Goal: Task Accomplishment & Management: Use online tool/utility

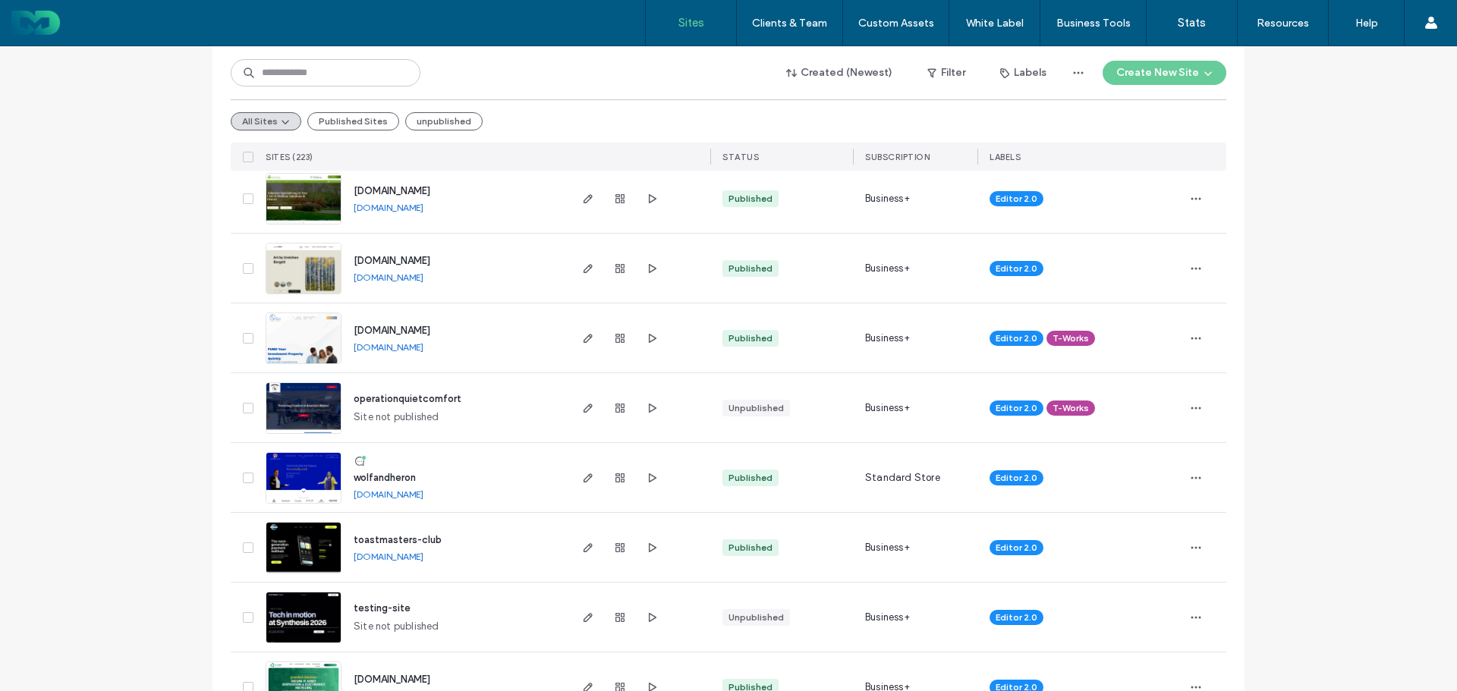
scroll to position [607, 0]
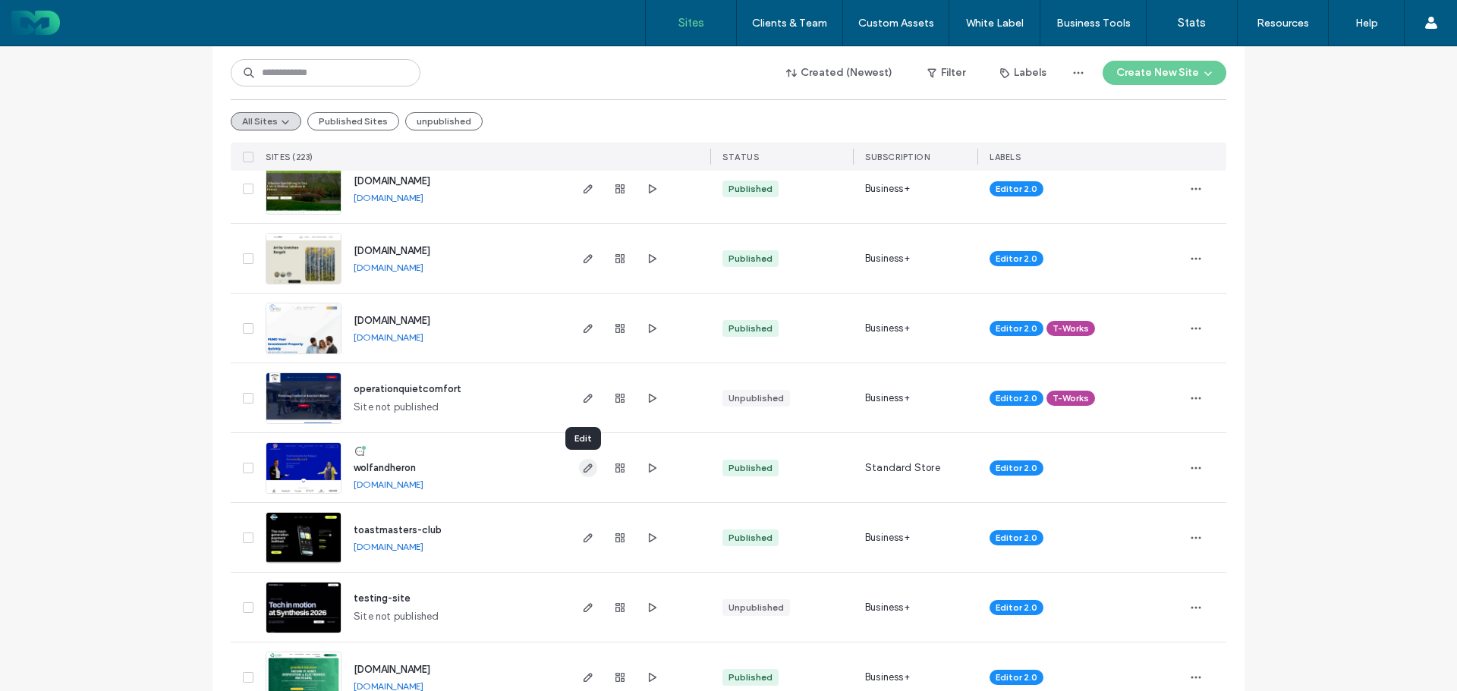
click at [582, 465] on icon "button" at bounding box center [588, 468] width 12 height 12
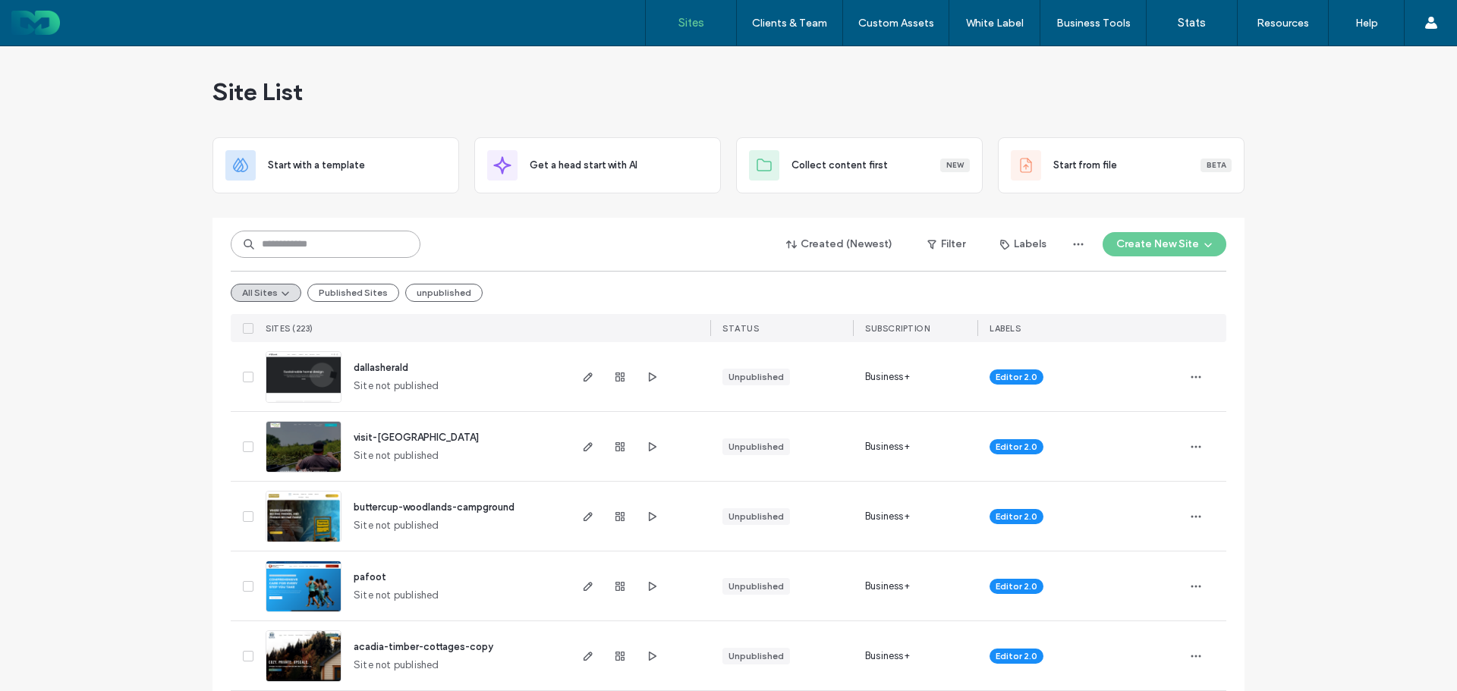
click at [315, 235] on input at bounding box center [326, 244] width 190 height 27
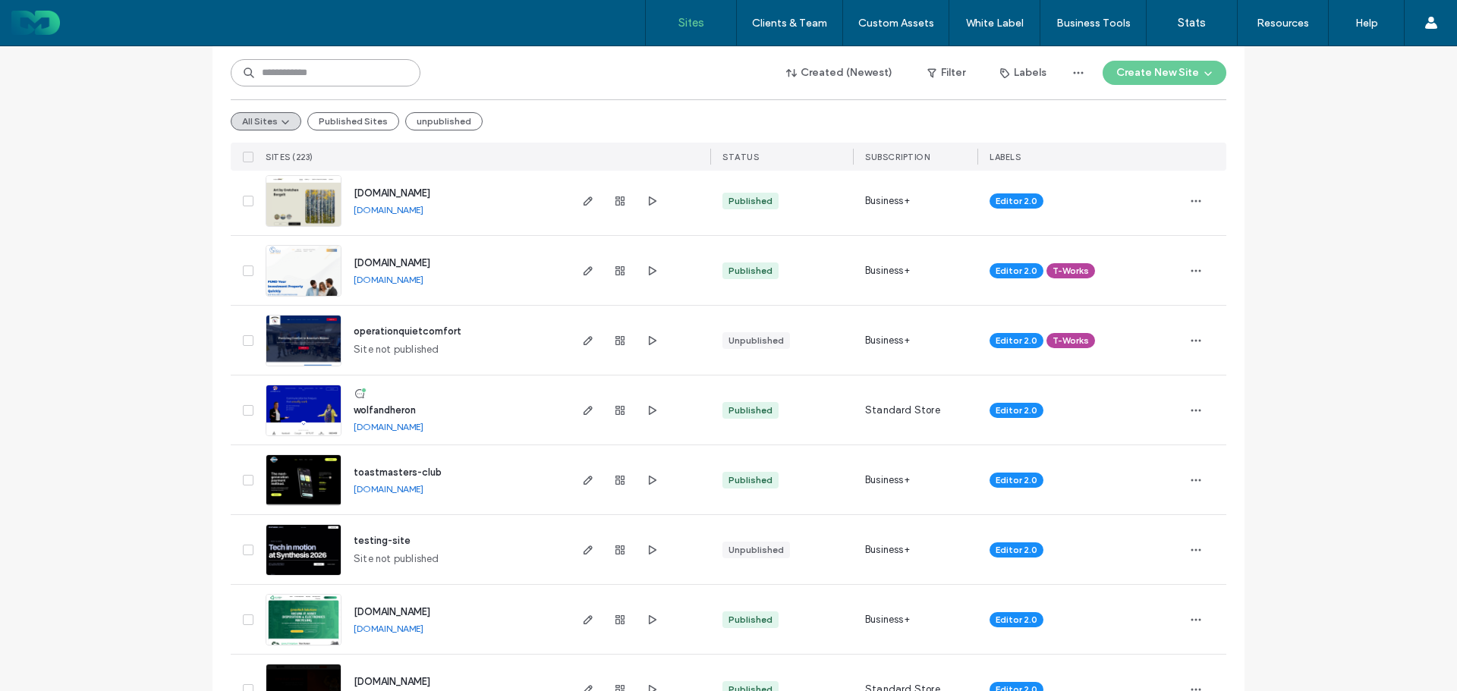
scroll to position [683, 0]
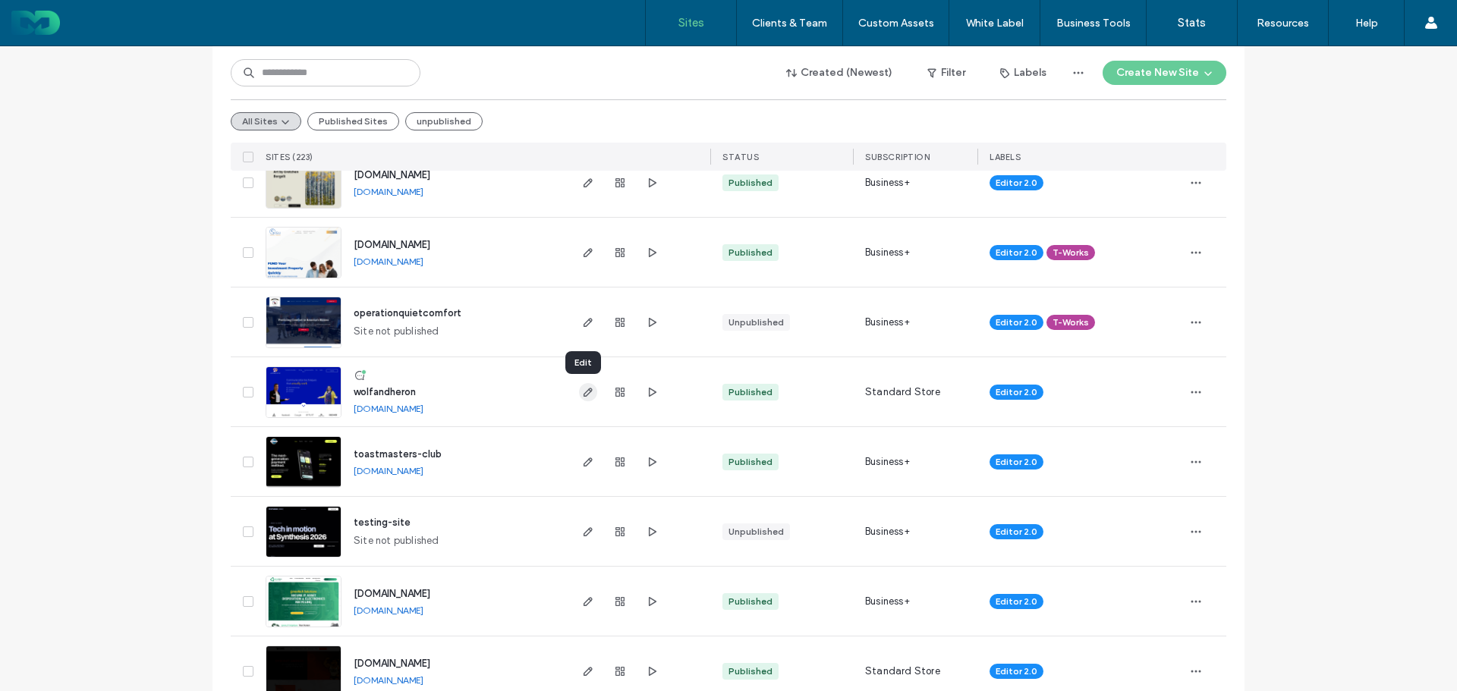
click at [583, 393] on icon "button" at bounding box center [588, 392] width 12 height 12
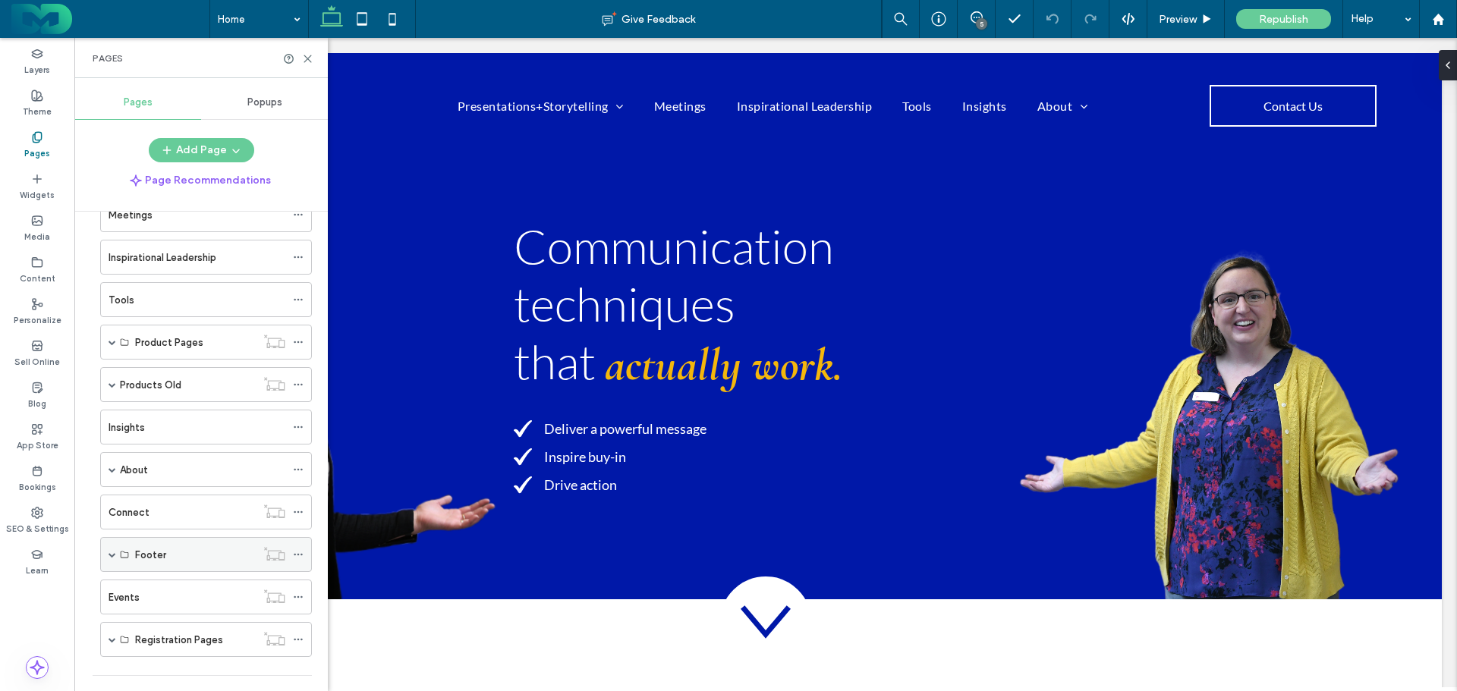
scroll to position [111, 0]
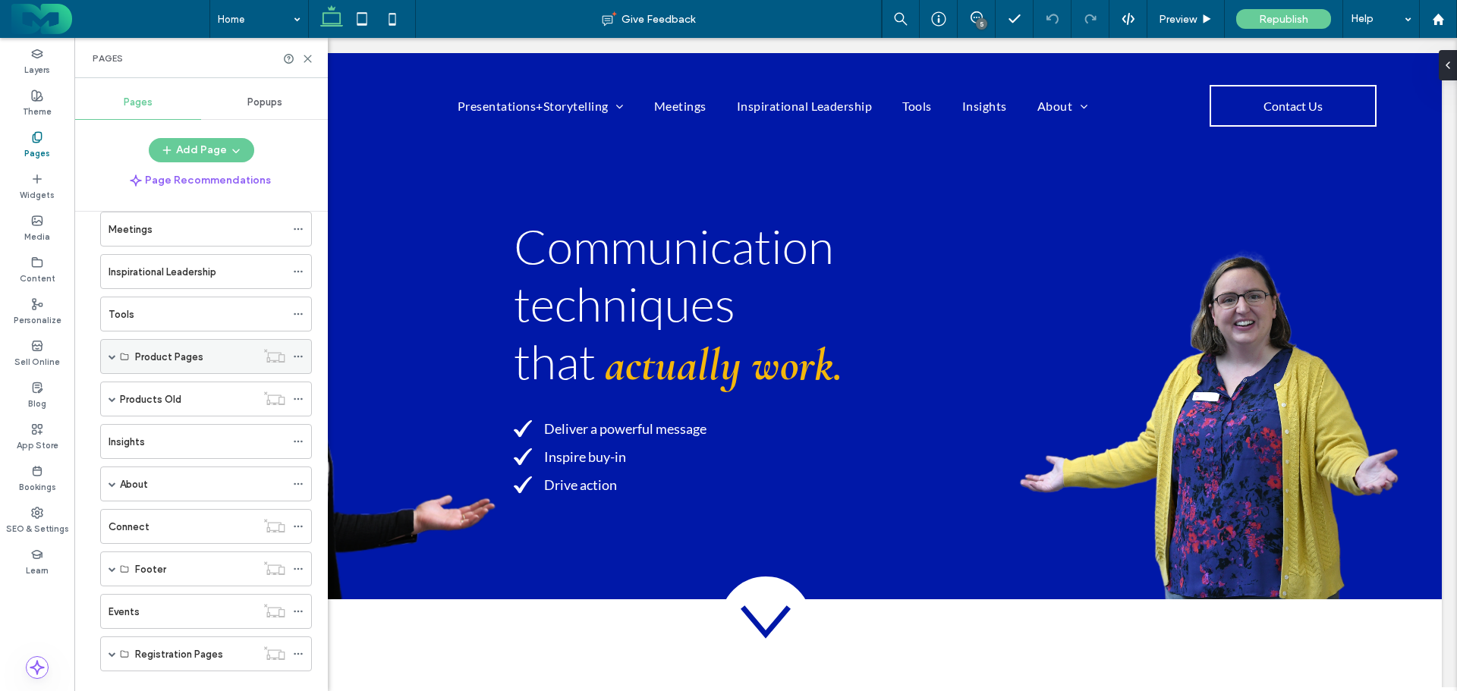
click at [112, 354] on span at bounding box center [113, 357] width 8 height 8
click at [168, 387] on label "Giving & Receiving Effective Feedback" at bounding box center [223, 392] width 177 height 27
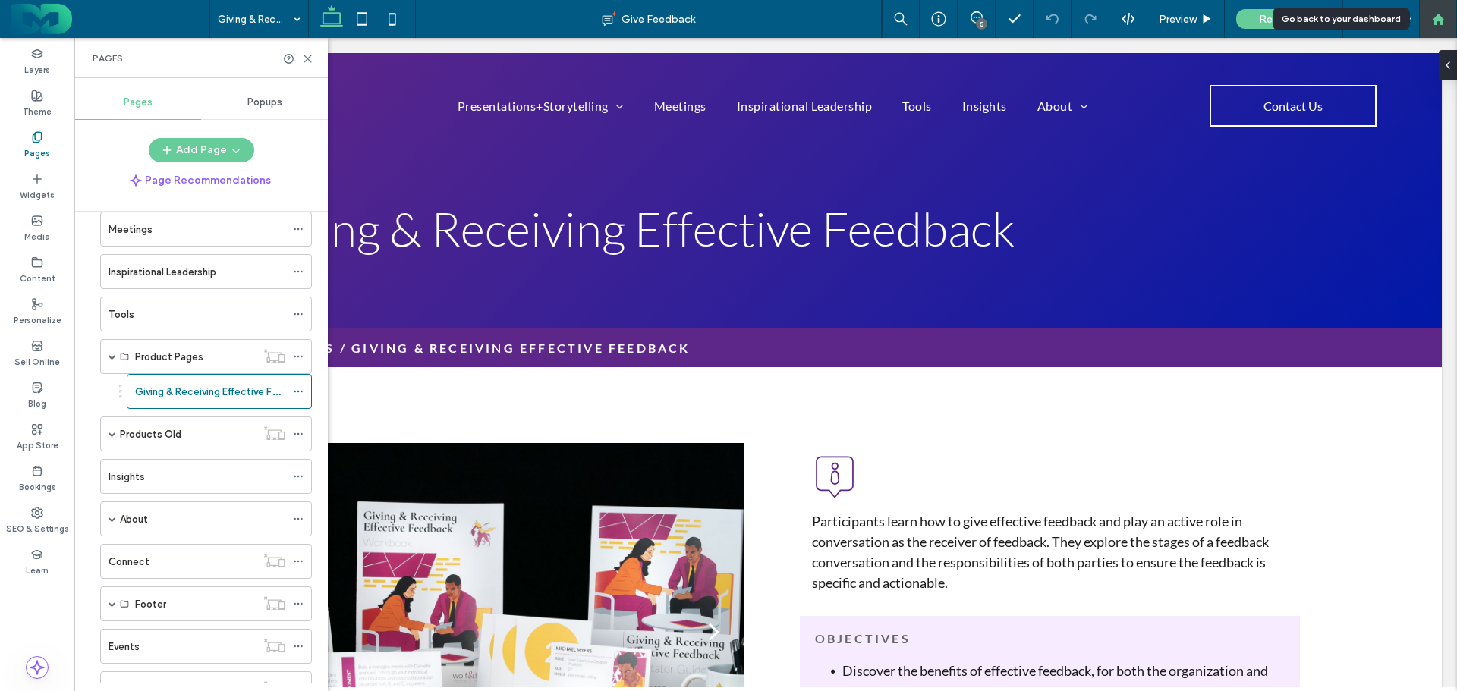
click at [1437, 11] on div at bounding box center [1438, 19] width 38 height 38
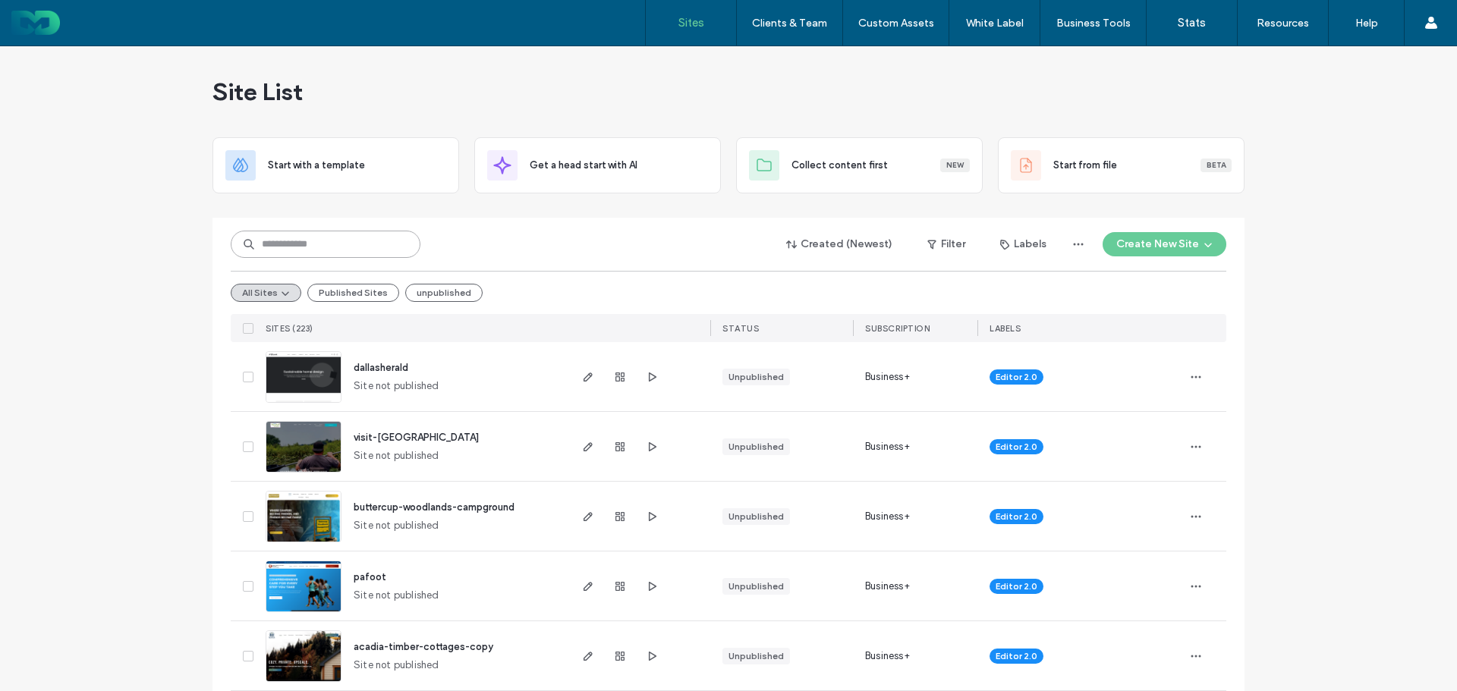
click at [294, 250] on input at bounding box center [326, 244] width 190 height 27
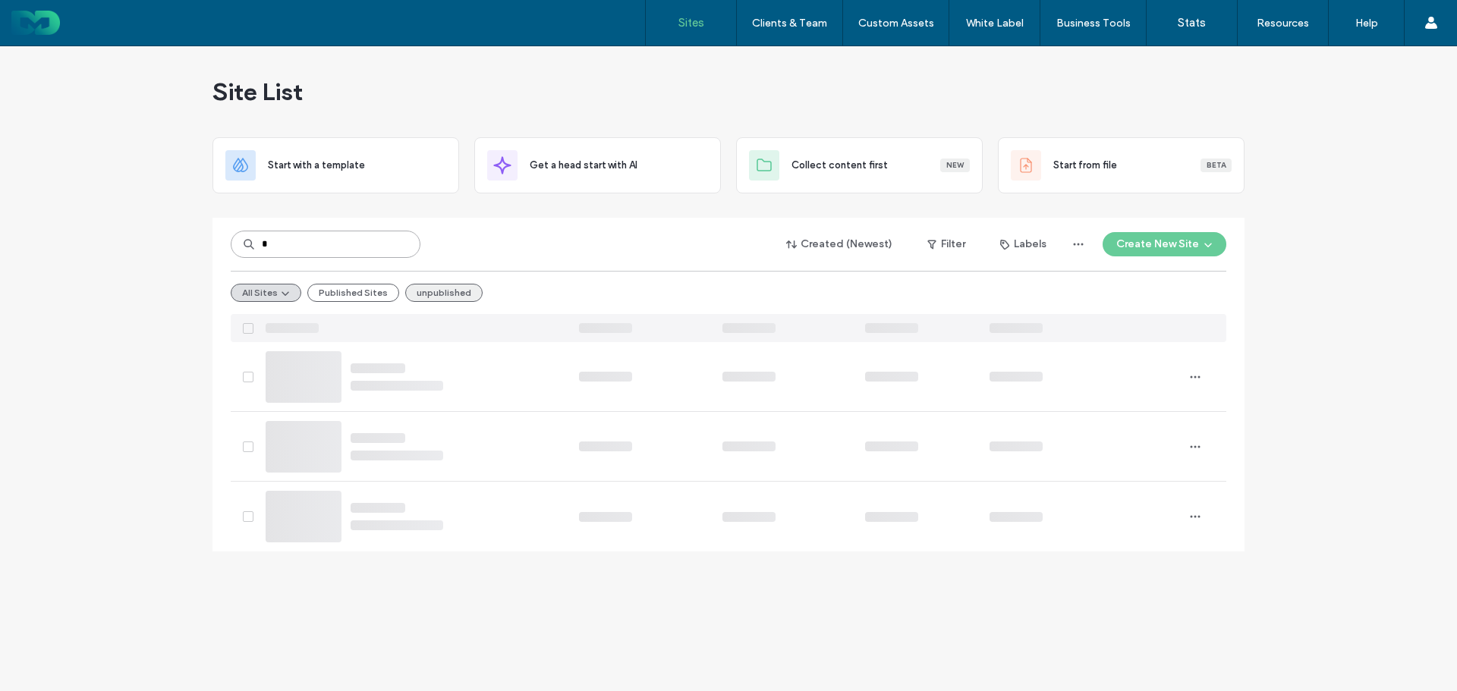
type input "*"
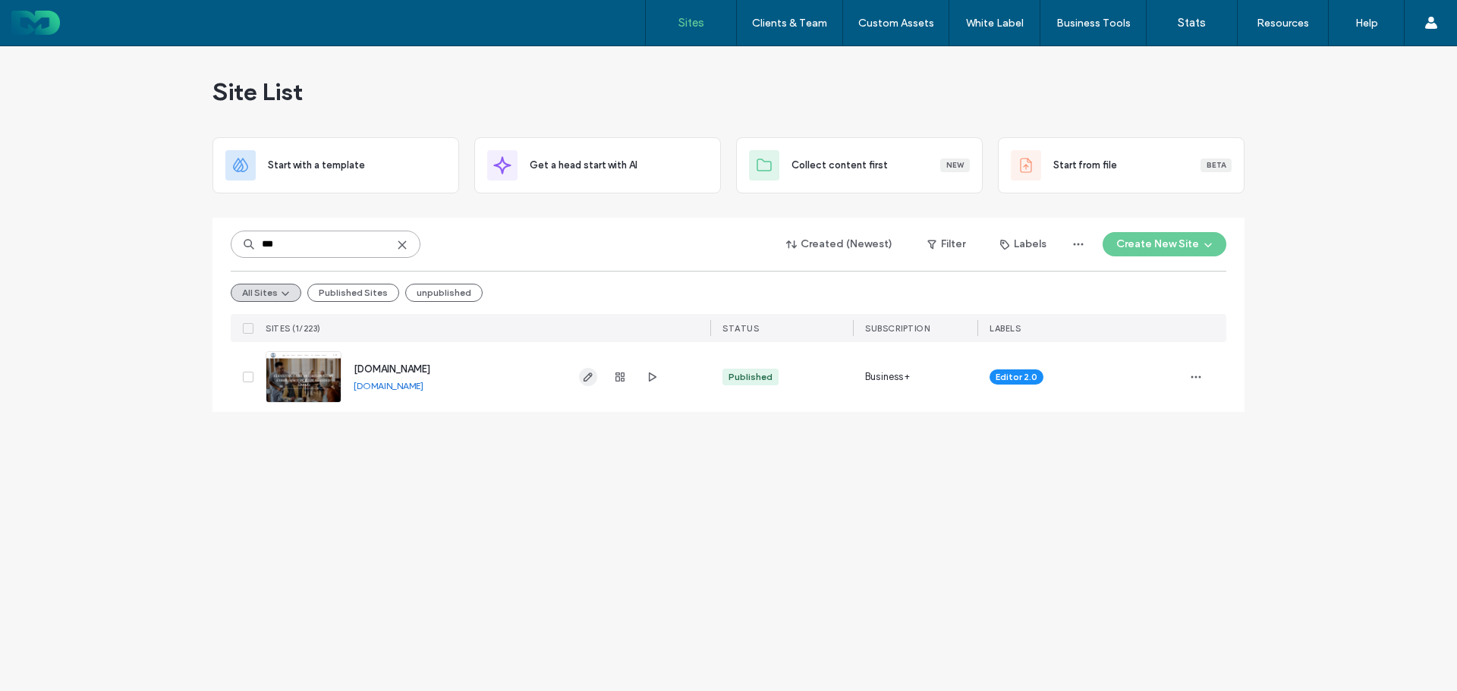
type input "***"
click at [590, 379] on icon "button" at bounding box center [588, 377] width 12 height 12
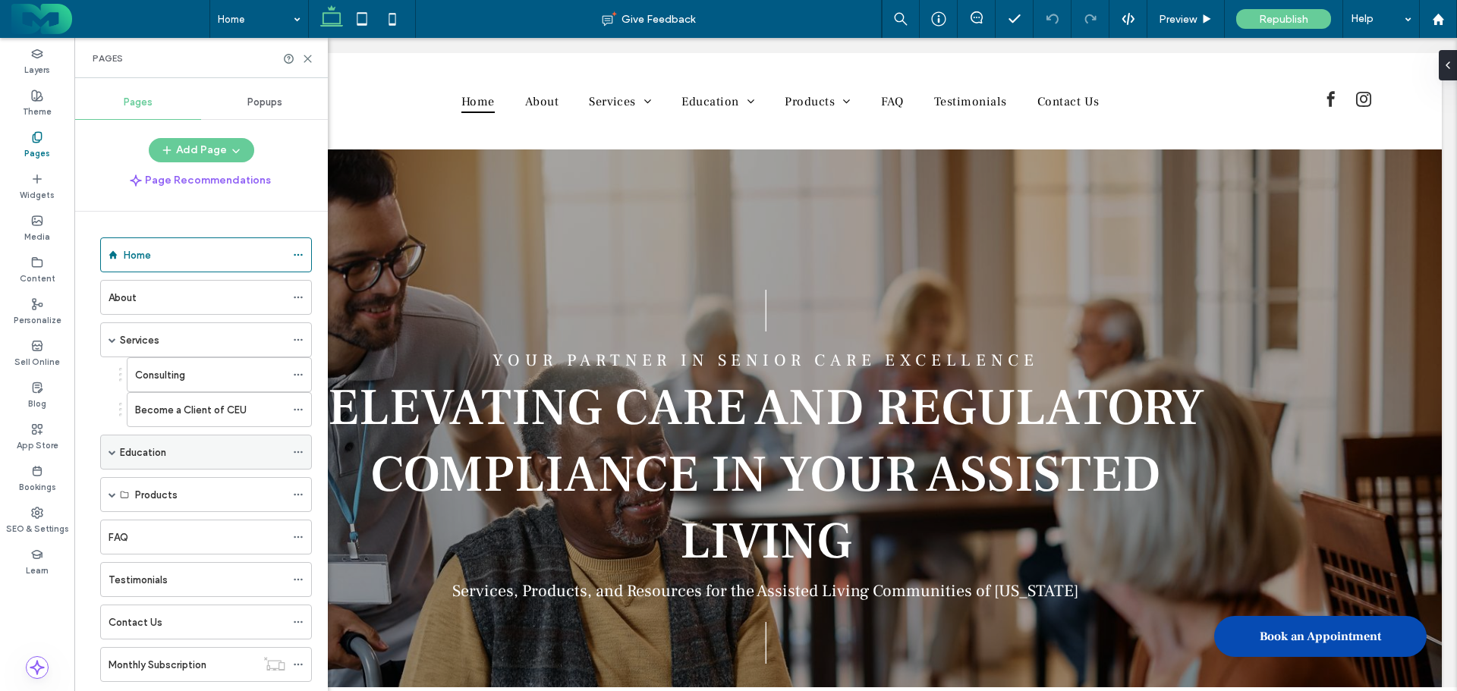
click at [117, 451] on div "Education" at bounding box center [206, 452] width 212 height 35
click at [112, 447] on span at bounding box center [113, 452] width 8 height 33
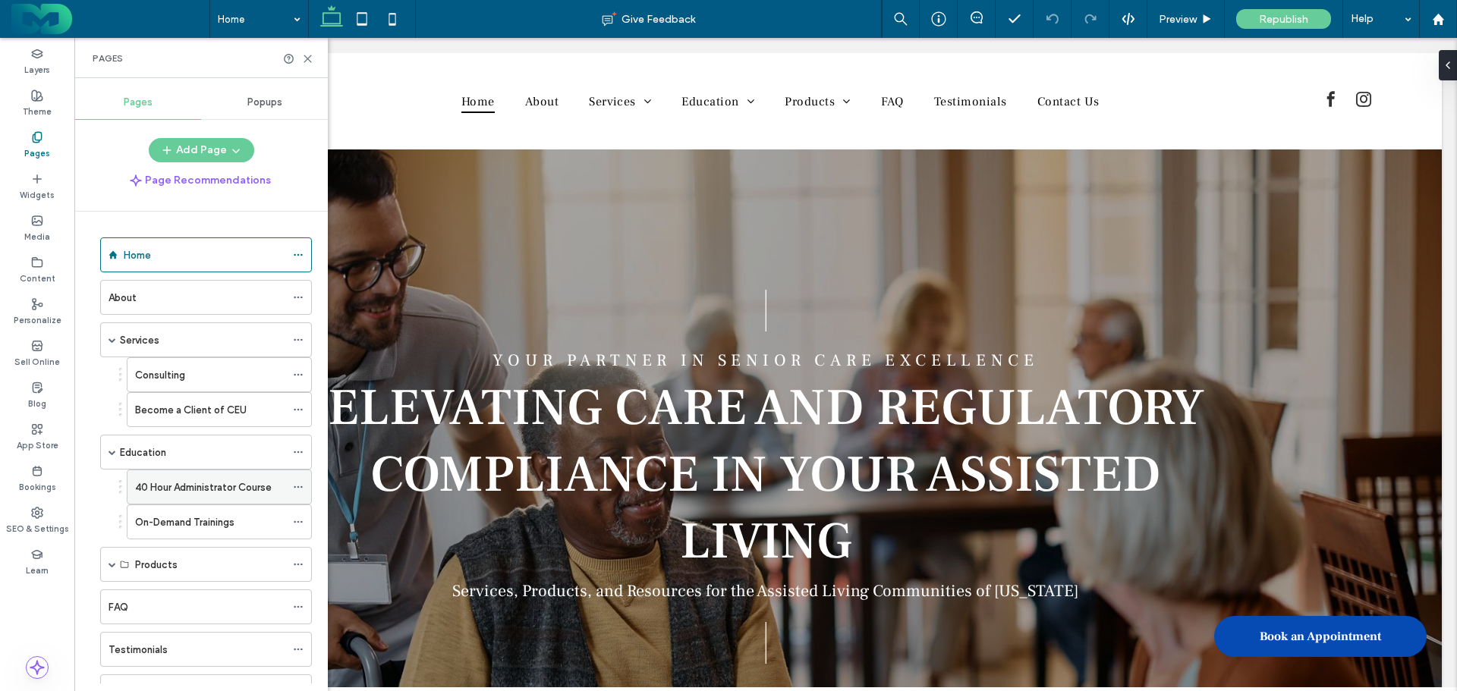
click at [228, 485] on label "40 Hour Administrator Course" at bounding box center [203, 487] width 137 height 27
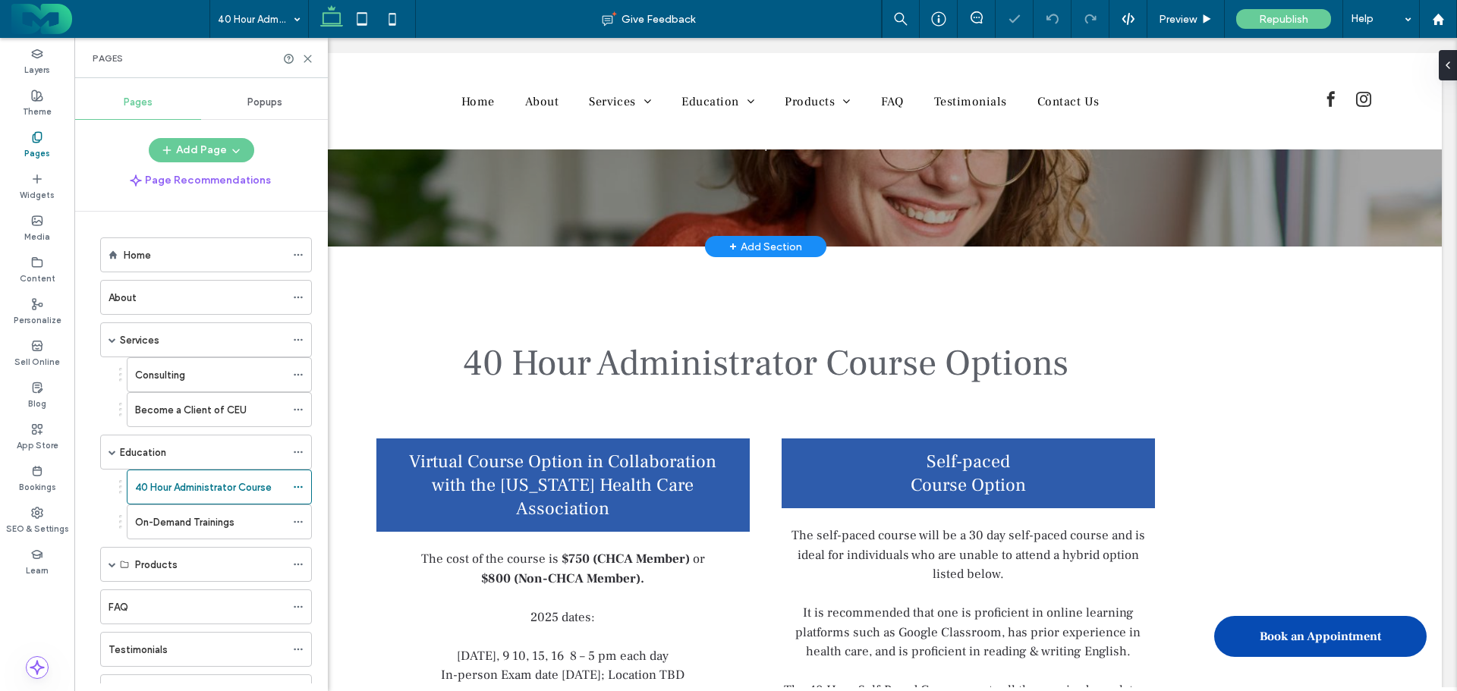
scroll to position [228, 0]
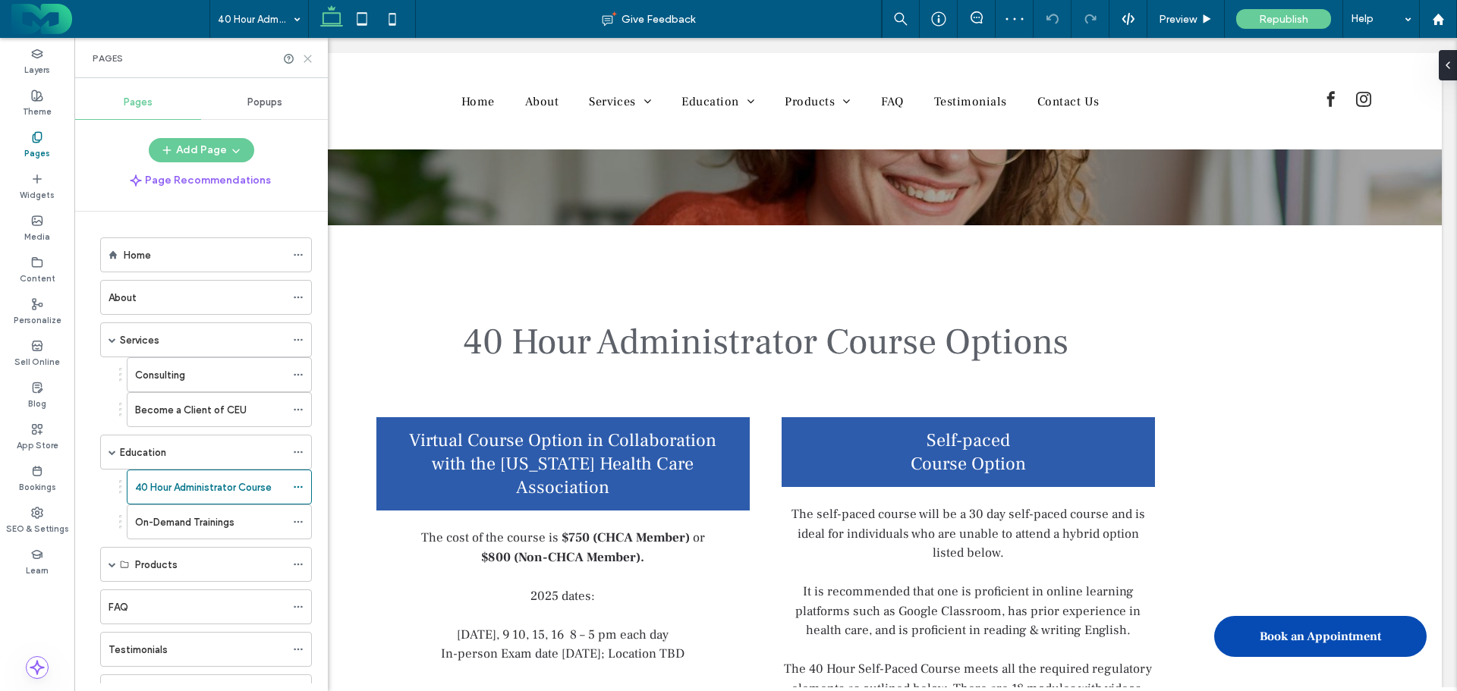
click at [306, 61] on use at bounding box center [307, 58] width 7 height 7
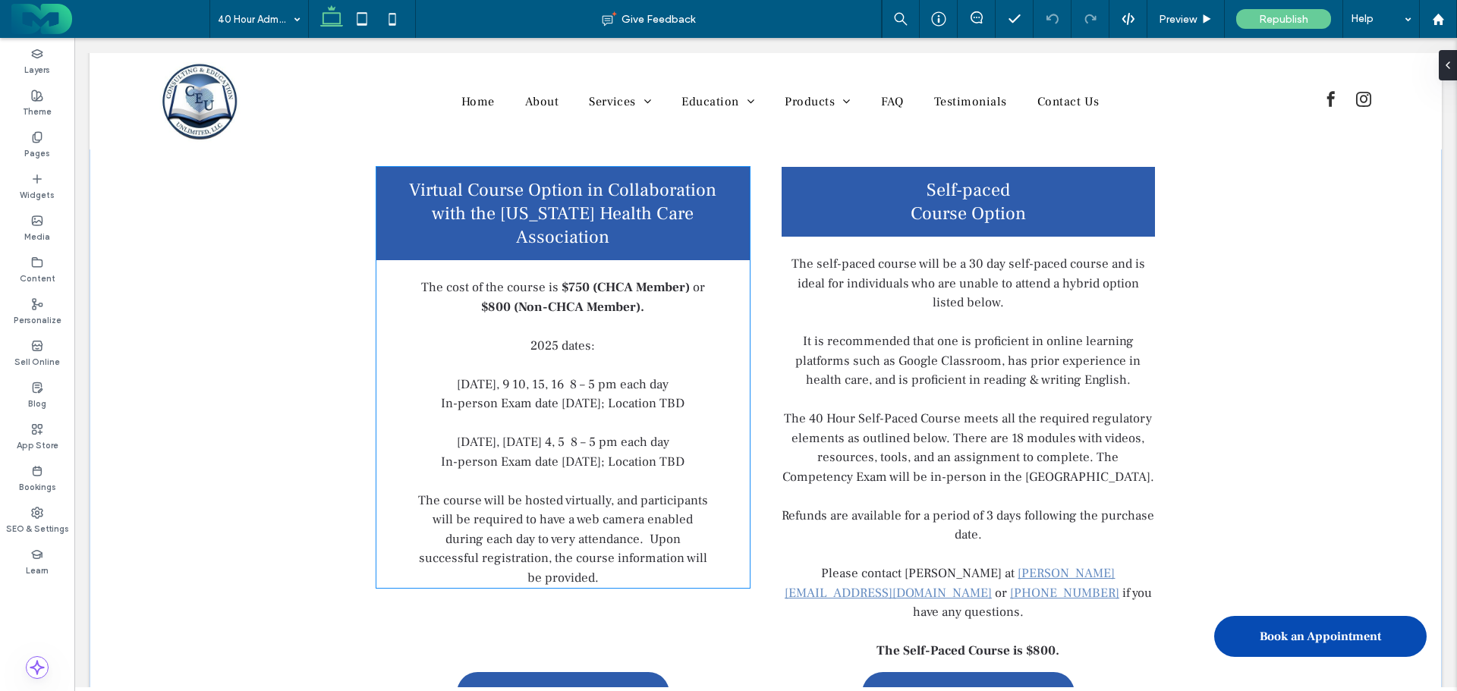
scroll to position [531, 0]
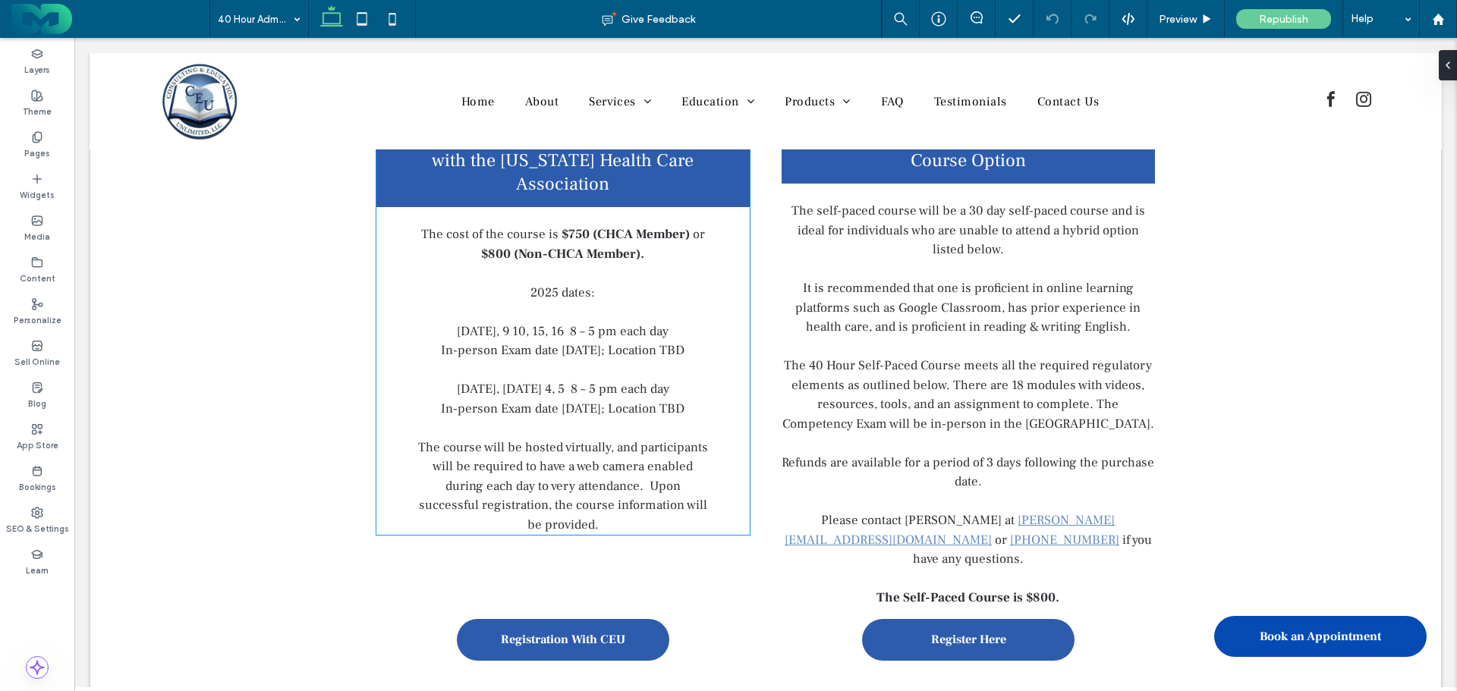
click at [447, 322] on p "April 8, 9 10, 15, 16 8 – 5 pm each day" at bounding box center [563, 332] width 297 height 20
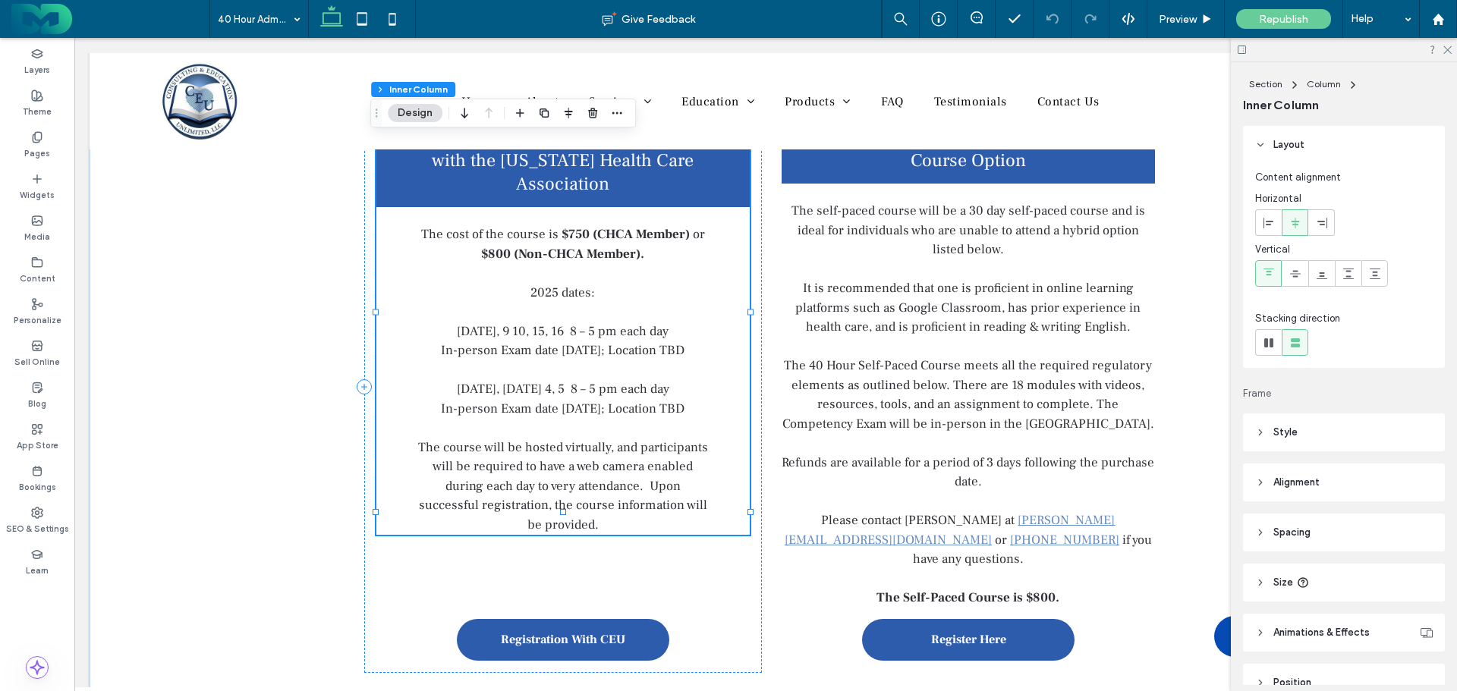
click at [446, 322] on p "April 8, 9 10, 15, 16 8 – 5 pm each day" at bounding box center [563, 332] width 297 height 20
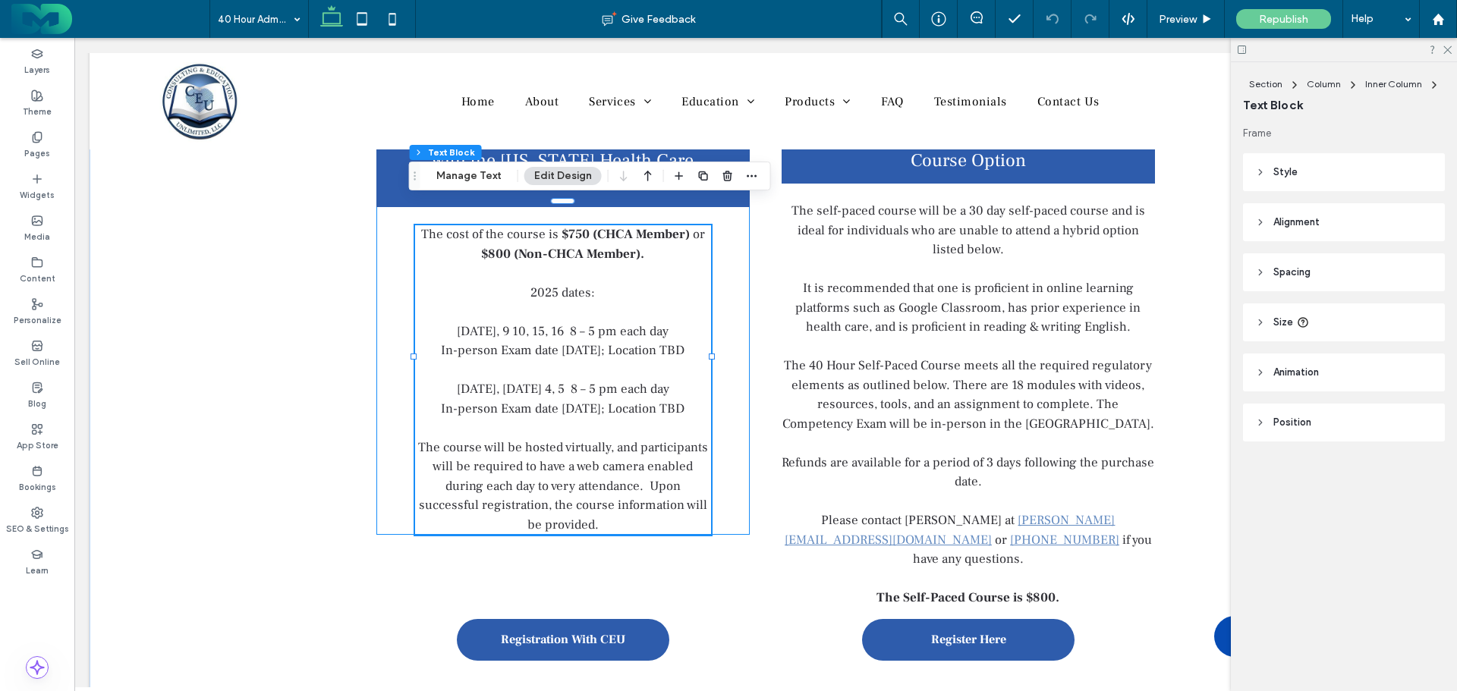
click at [446, 322] on p "April 8, 9 10, 15, 16 8 – 5 pm each day" at bounding box center [563, 332] width 297 height 20
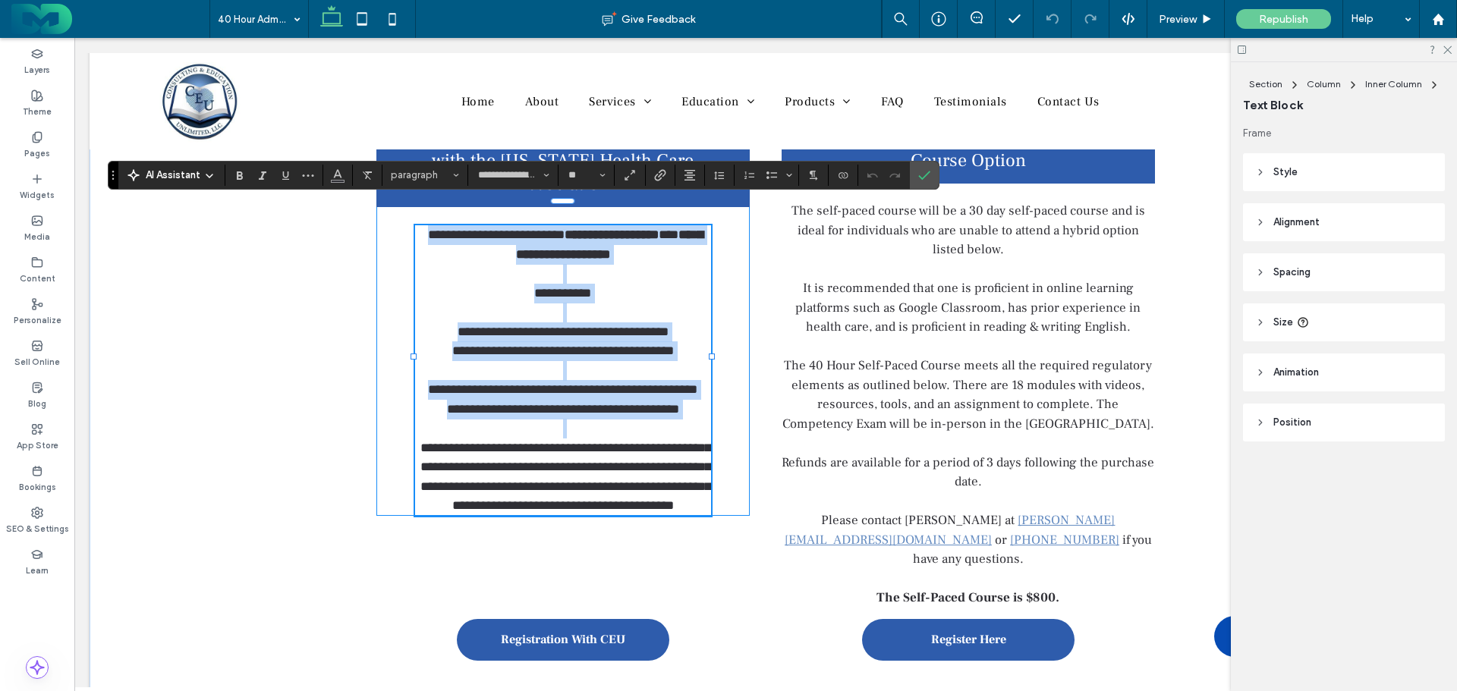
click at [534, 287] on span "**********" at bounding box center [562, 293] width 57 height 13
drag, startPoint x: 526, startPoint y: 264, endPoint x: 695, endPoint y: 391, distance: 211.4
click at [695, 391] on div "**********" at bounding box center [563, 370] width 297 height 291
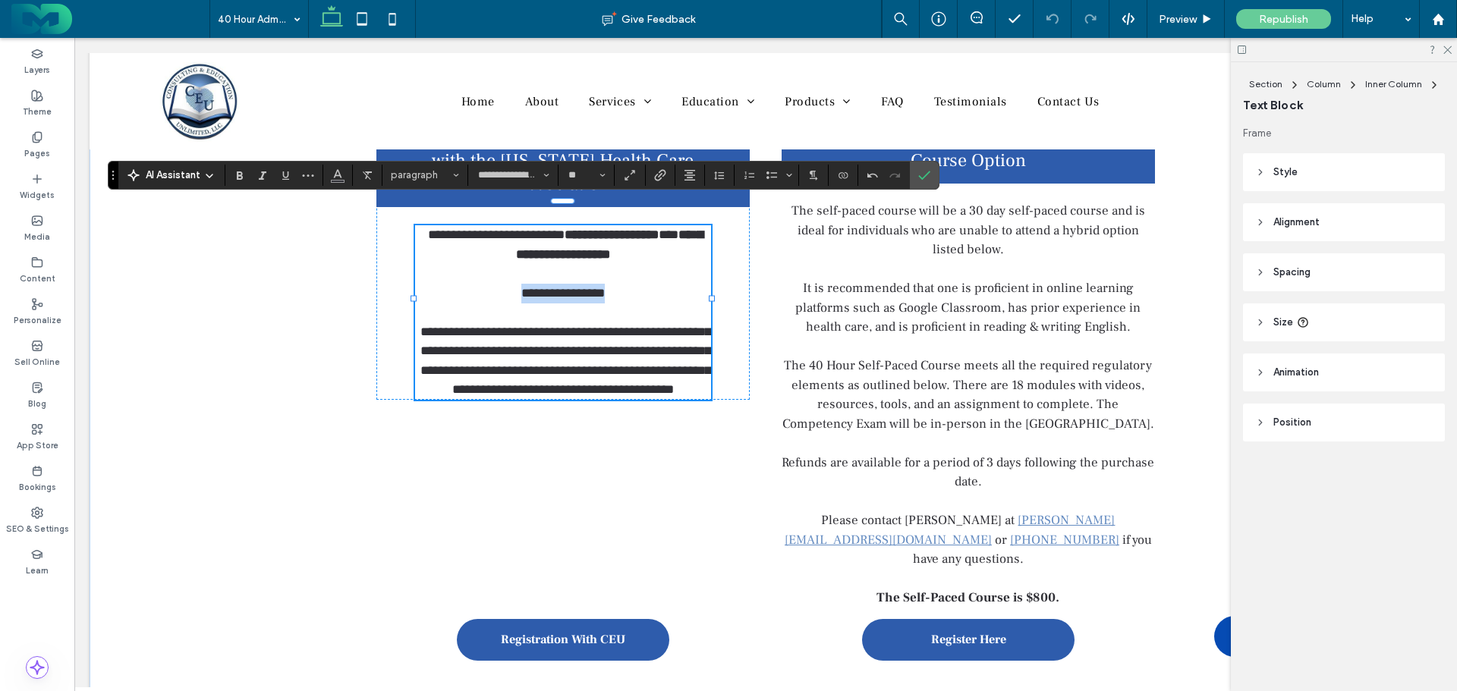
drag, startPoint x: 505, startPoint y: 269, endPoint x: 620, endPoint y: 270, distance: 115.3
click at [620, 284] on p "**********" at bounding box center [563, 294] width 297 height 20
click at [234, 175] on icon "Bold" at bounding box center [240, 175] width 12 height 12
click at [925, 169] on icon "Confirm" at bounding box center [924, 175] width 12 height 12
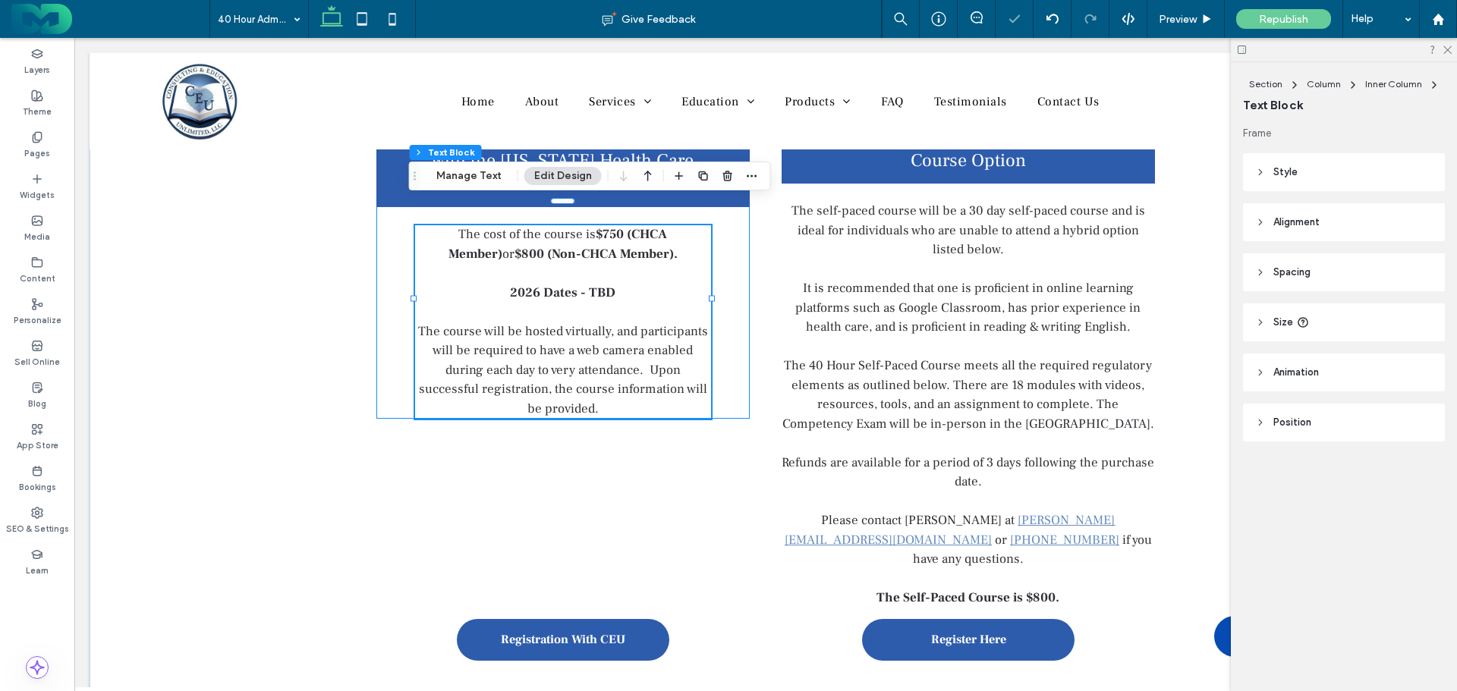
click at [398, 290] on div "Virtual Course Option in Collaboration with the Colorado Health Care Associatio…" at bounding box center [562, 267] width 373 height 306
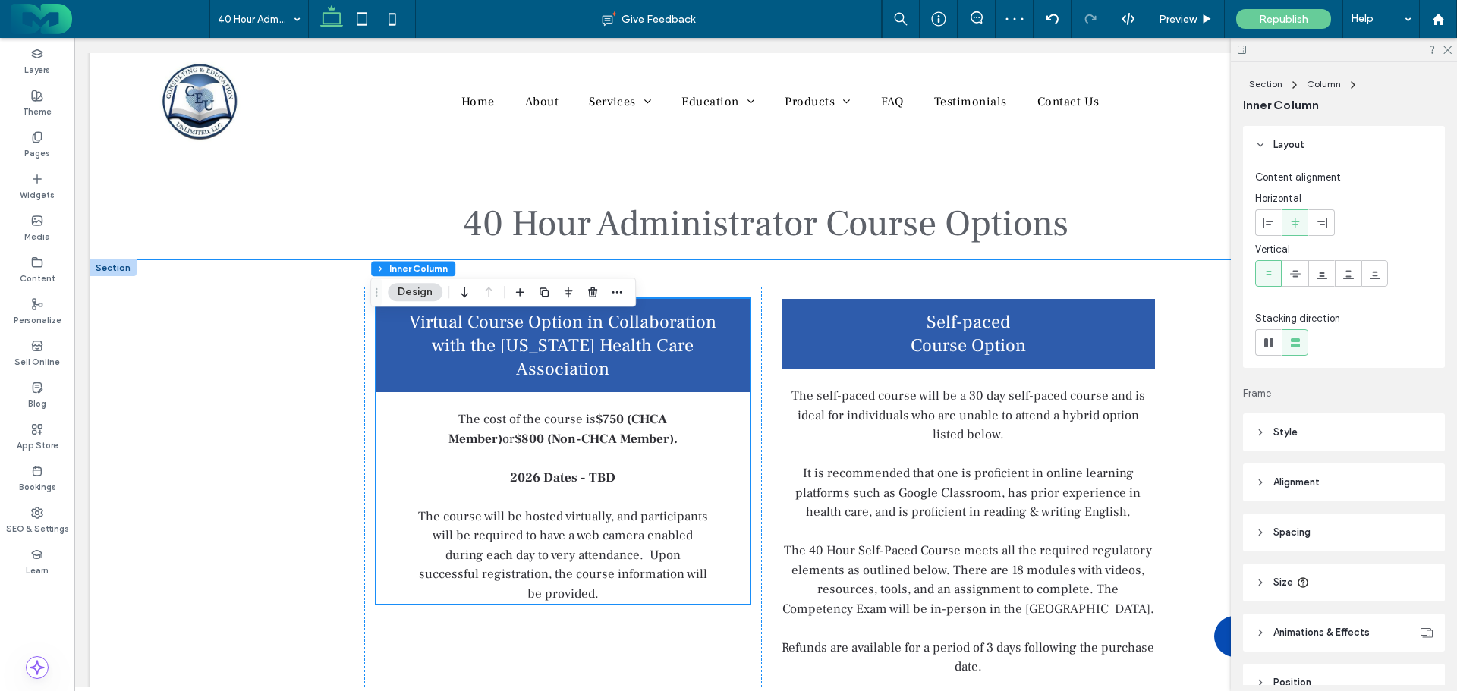
scroll to position [304, 0]
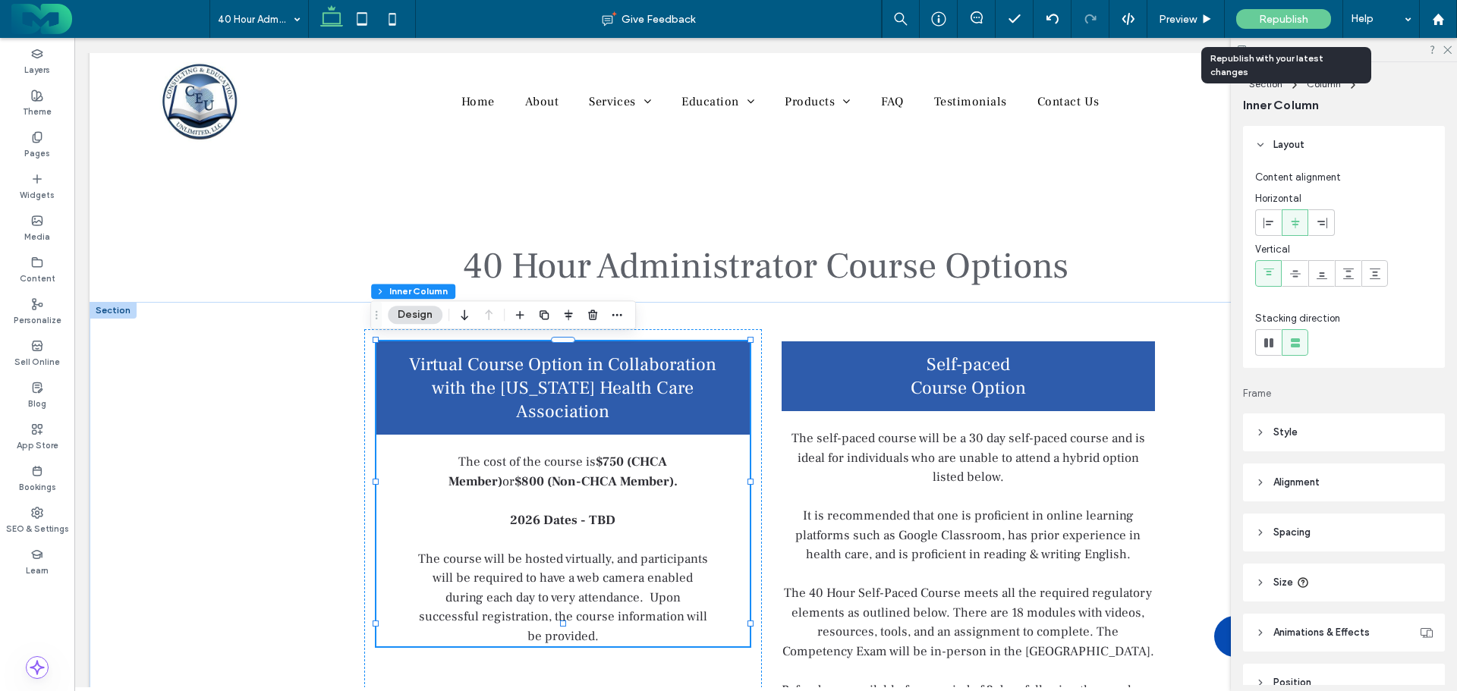
click at [1285, 17] on span "Republish" at bounding box center [1283, 19] width 49 height 13
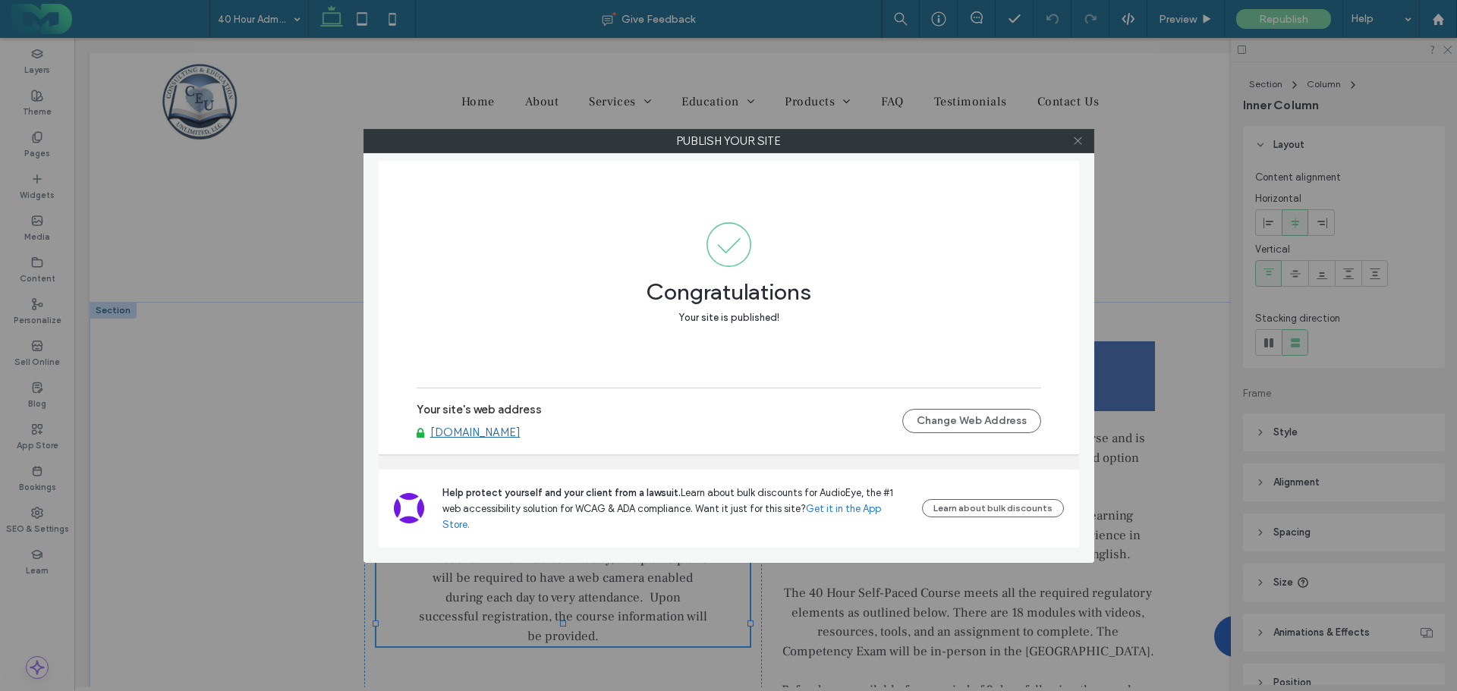
click at [1079, 138] on icon at bounding box center [1077, 140] width 11 height 11
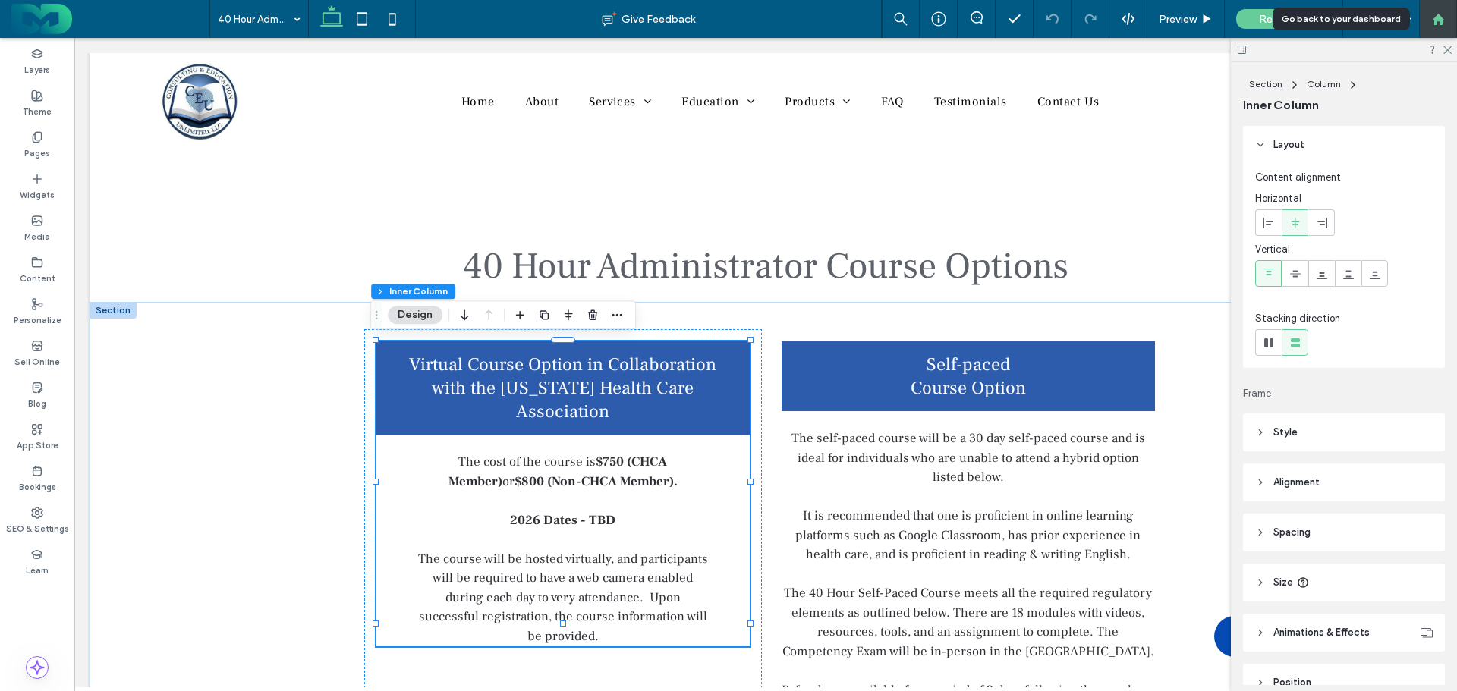
click at [1440, 19] on use at bounding box center [1437, 18] width 11 height 11
